Goal: Check status: Check status

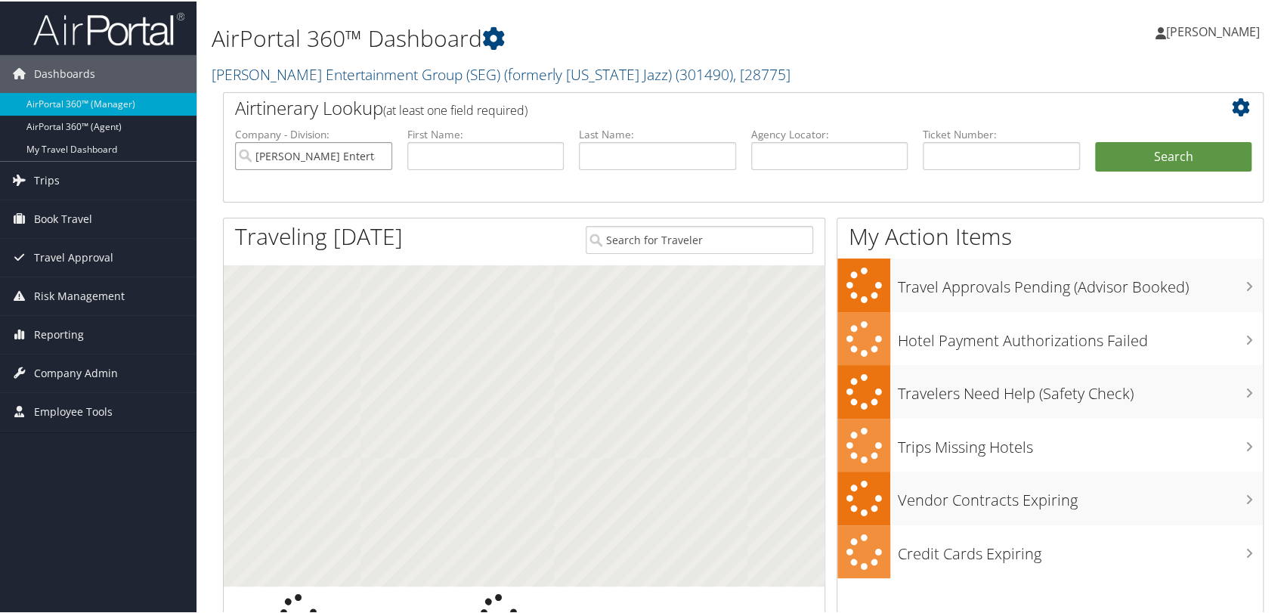
click at [380, 153] on input "Smith Entertainment Group (SEG) (formerly Utah Jazz)" at bounding box center [313, 155] width 157 height 28
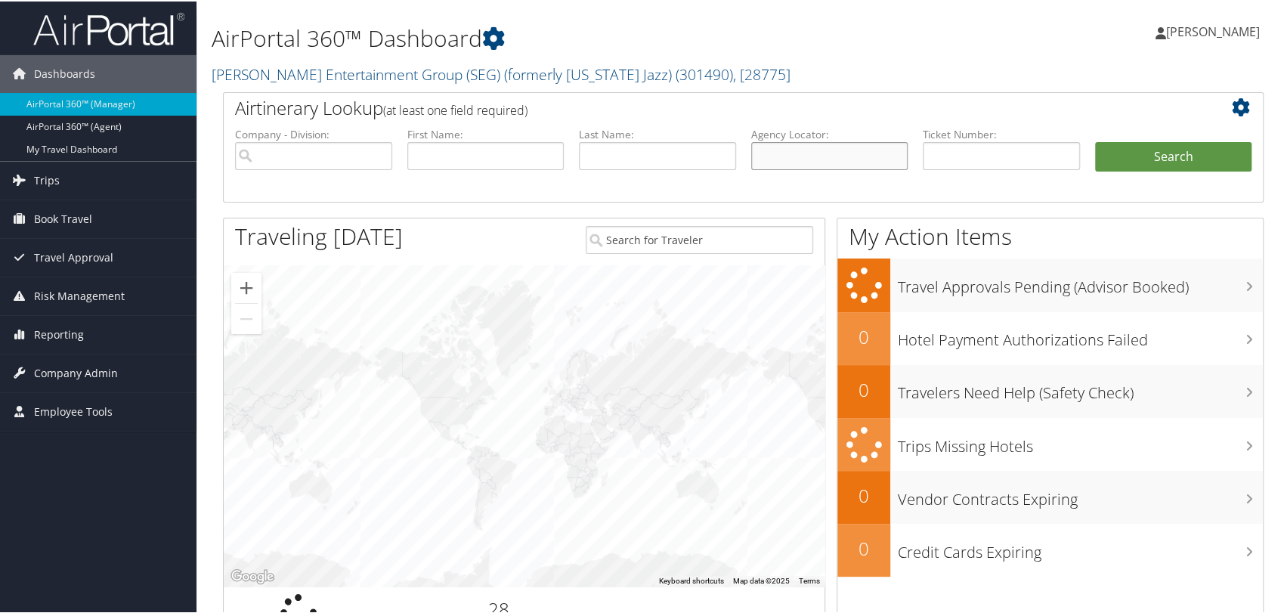
click at [824, 159] on input "text" at bounding box center [829, 155] width 157 height 28
paste input "DNS7BS"
type input "DNS7BS"
click at [1095, 141] on button "Search" at bounding box center [1173, 156] width 157 height 30
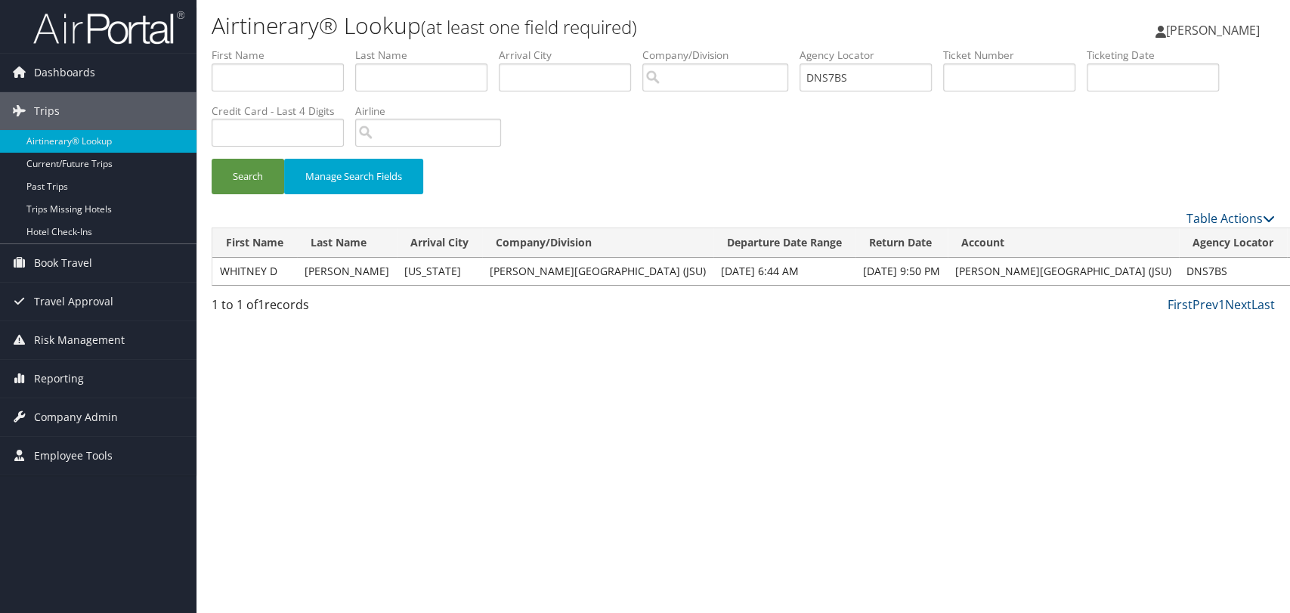
click at [1290, 268] on link "View" at bounding box center [1306, 271] width 23 height 14
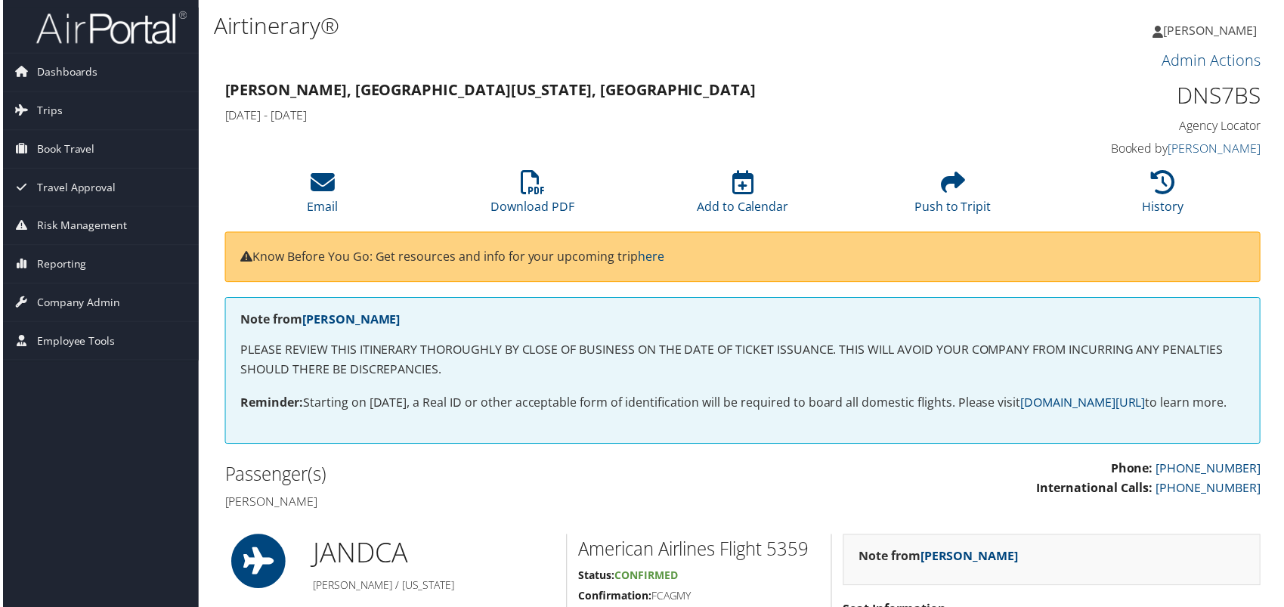
drag, startPoint x: 343, startPoint y: 522, endPoint x: 225, endPoint y: 525, distance: 118.7
click at [225, 512] on h4 "[PERSON_NAME]" at bounding box center [477, 503] width 509 height 17
copy h4 "[PERSON_NAME]"
click at [537, 203] on link "Download PDF" at bounding box center [533, 197] width 84 height 36
